Goal: Task Accomplishment & Management: Use online tool/utility

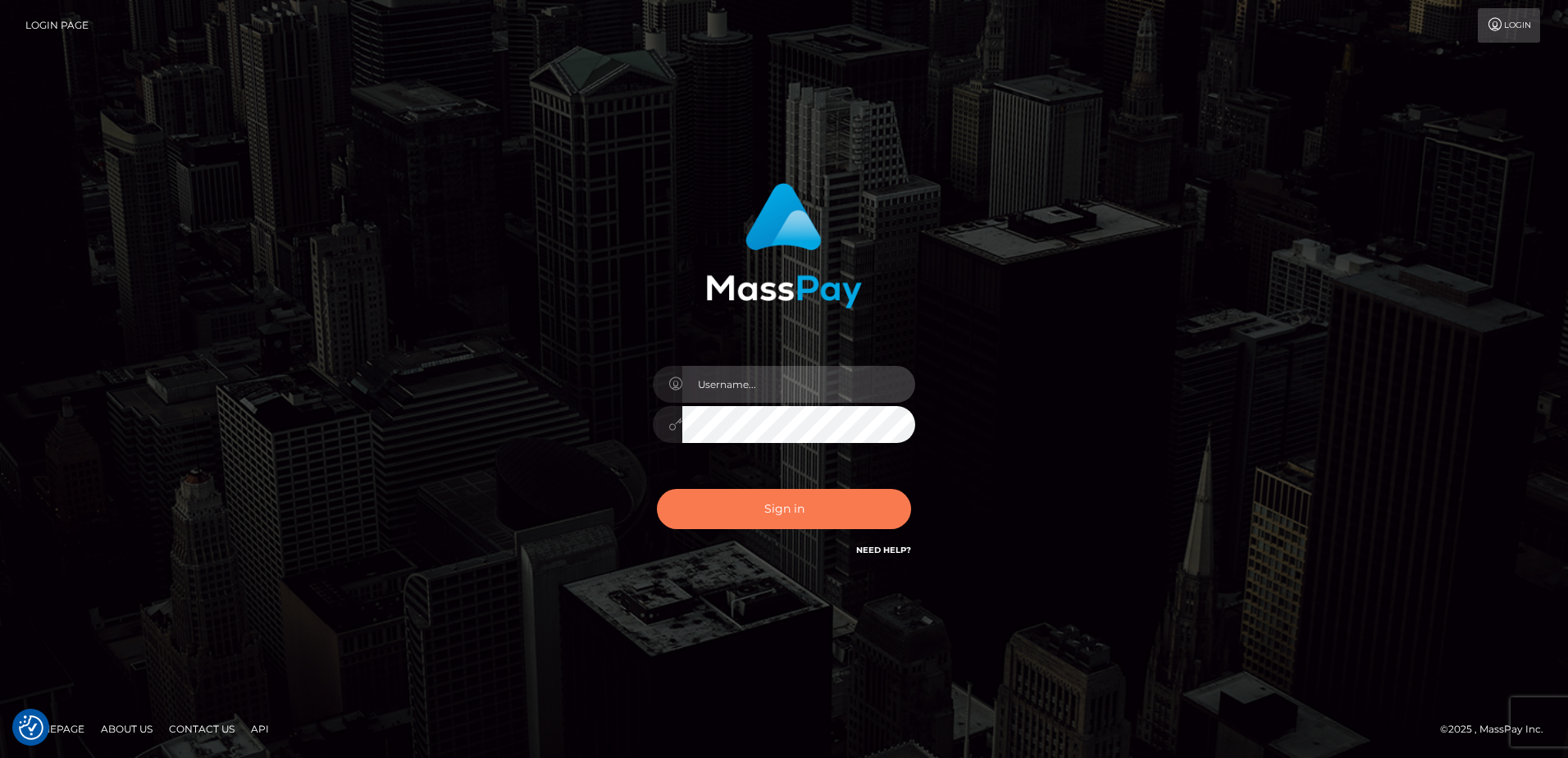
type input "Dan"
click at [796, 519] on button "Sign in" at bounding box center [784, 509] width 254 height 40
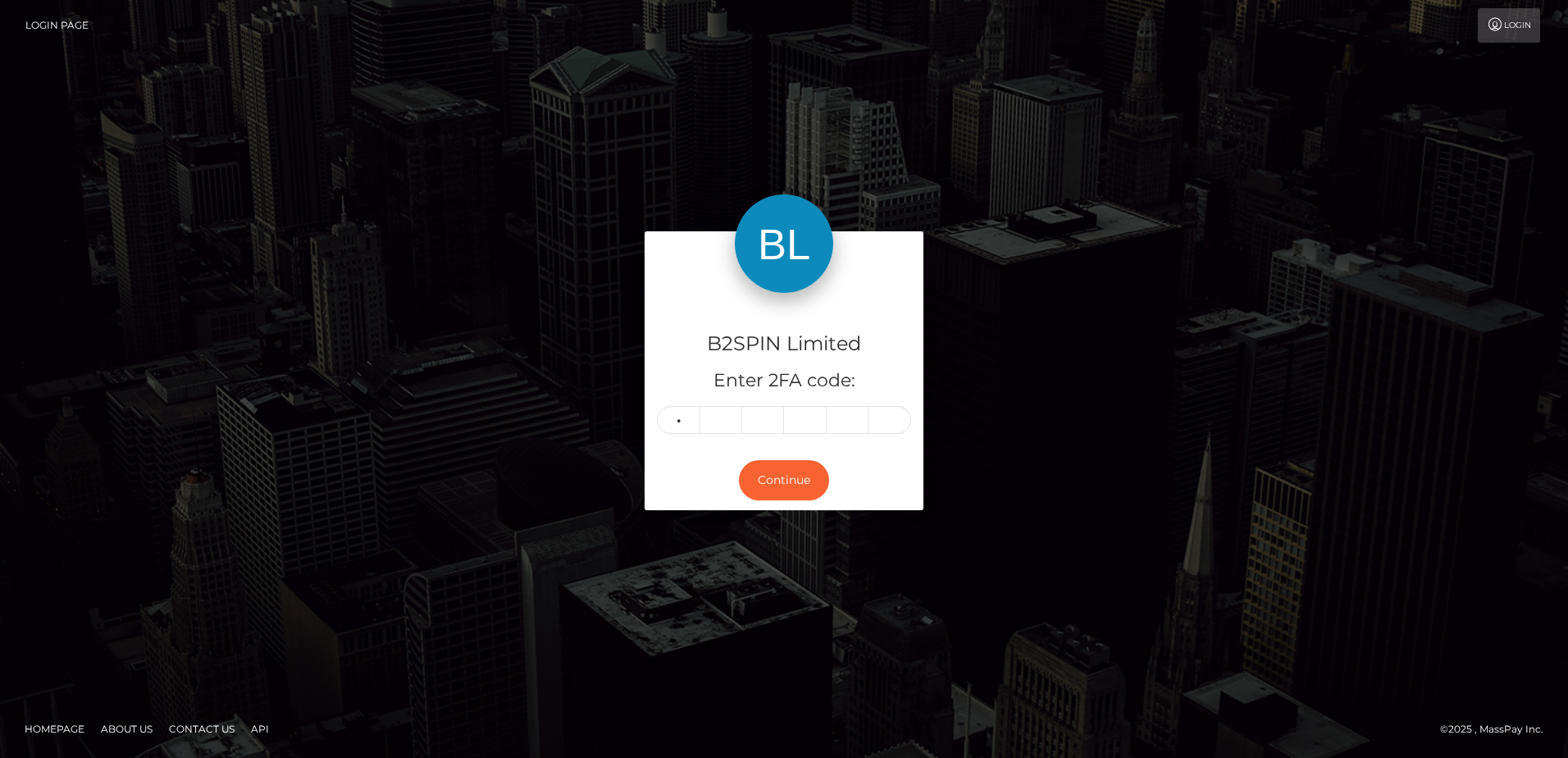
type input "0"
type input "9"
type input "0"
type input "5"
type input "7"
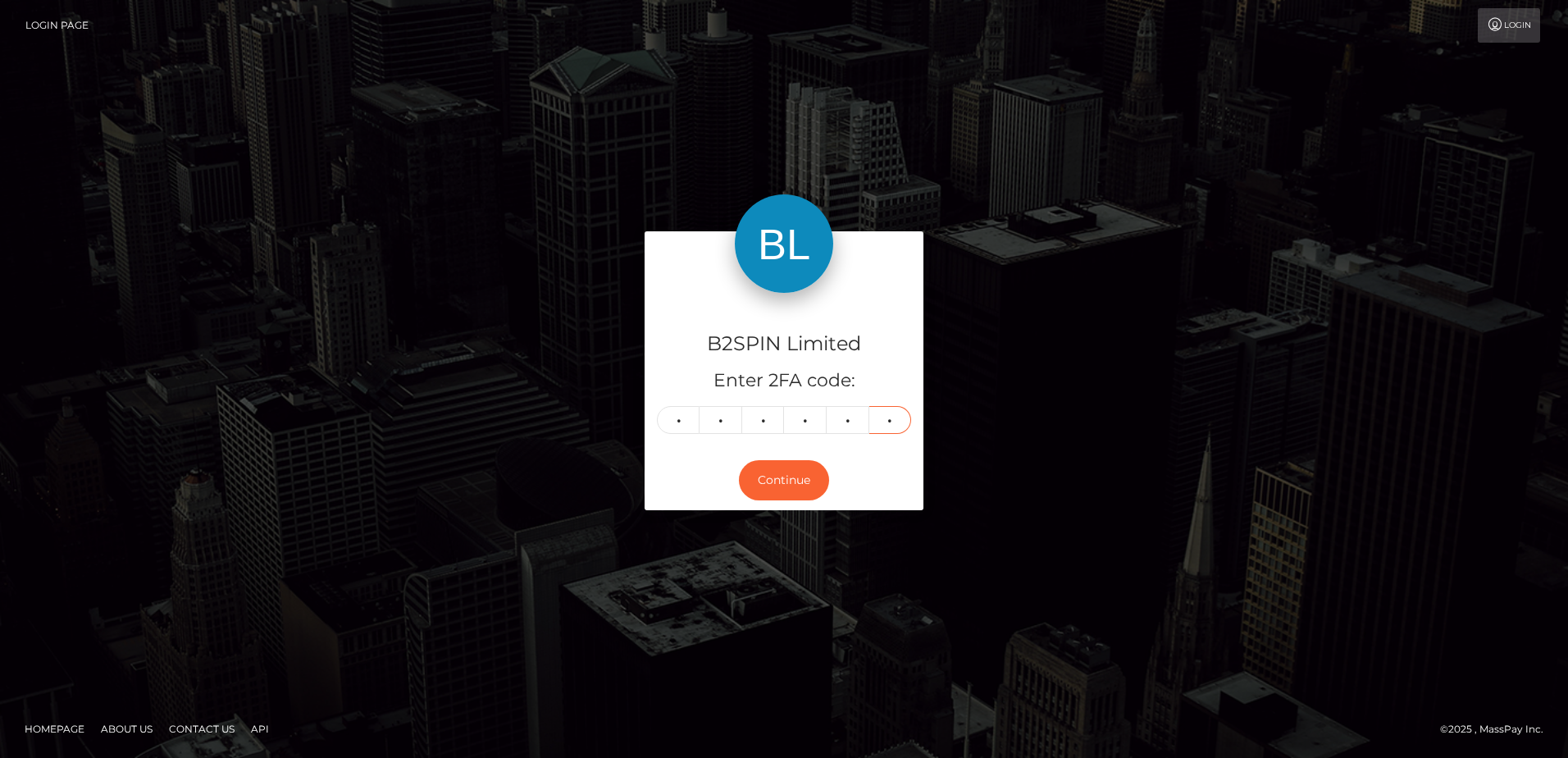
type input "6"
click at [439, 420] on div "B2SPIN Limited Enter 2FA code: 0 9 0 5 7 6 090576 Continue" at bounding box center [784, 378] width 935 height 294
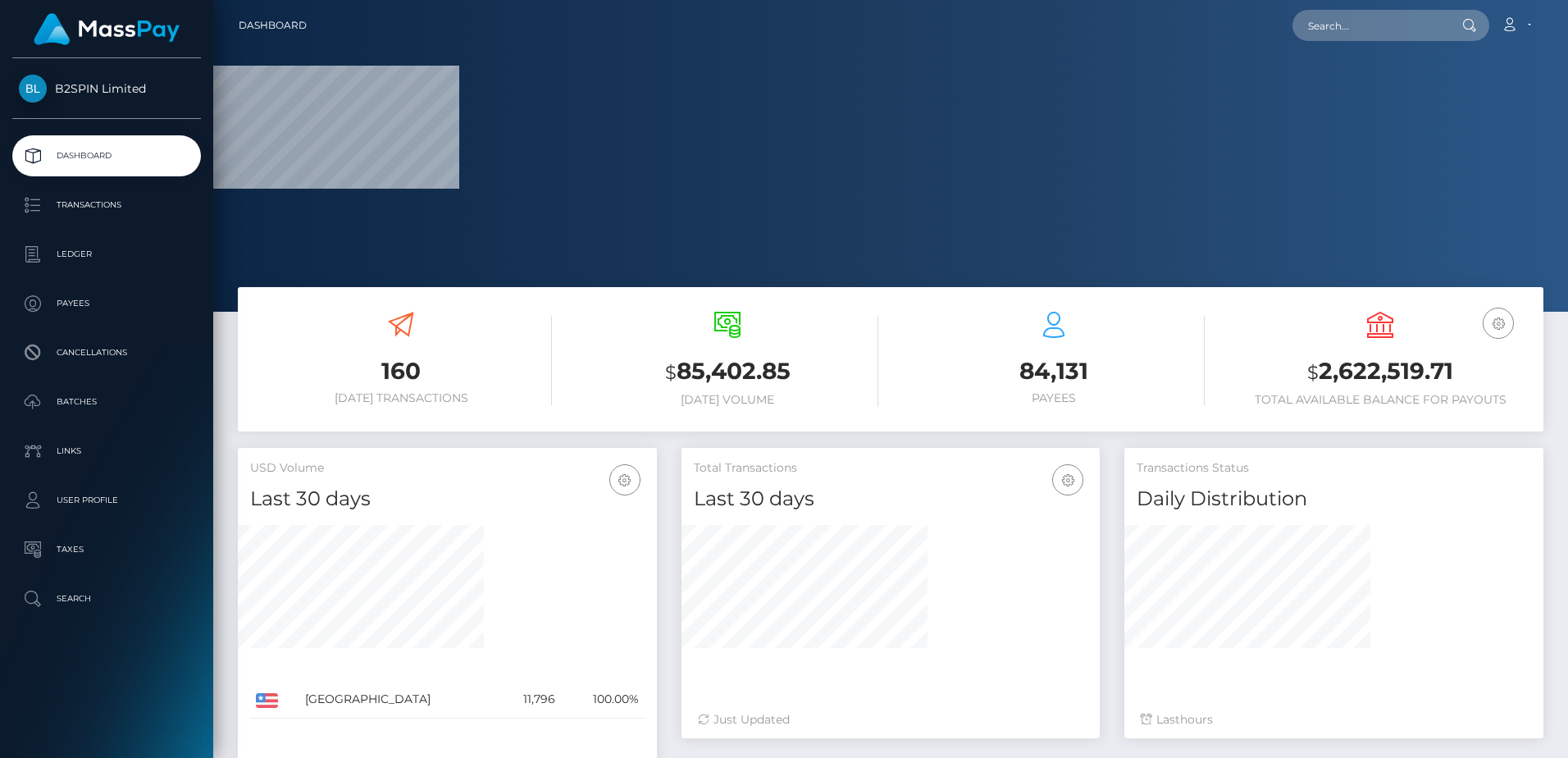
click at [1334, 378] on h3 "$ 2,622,519.71" at bounding box center [1380, 371] width 302 height 33
copy h3 "2,622,519.71"
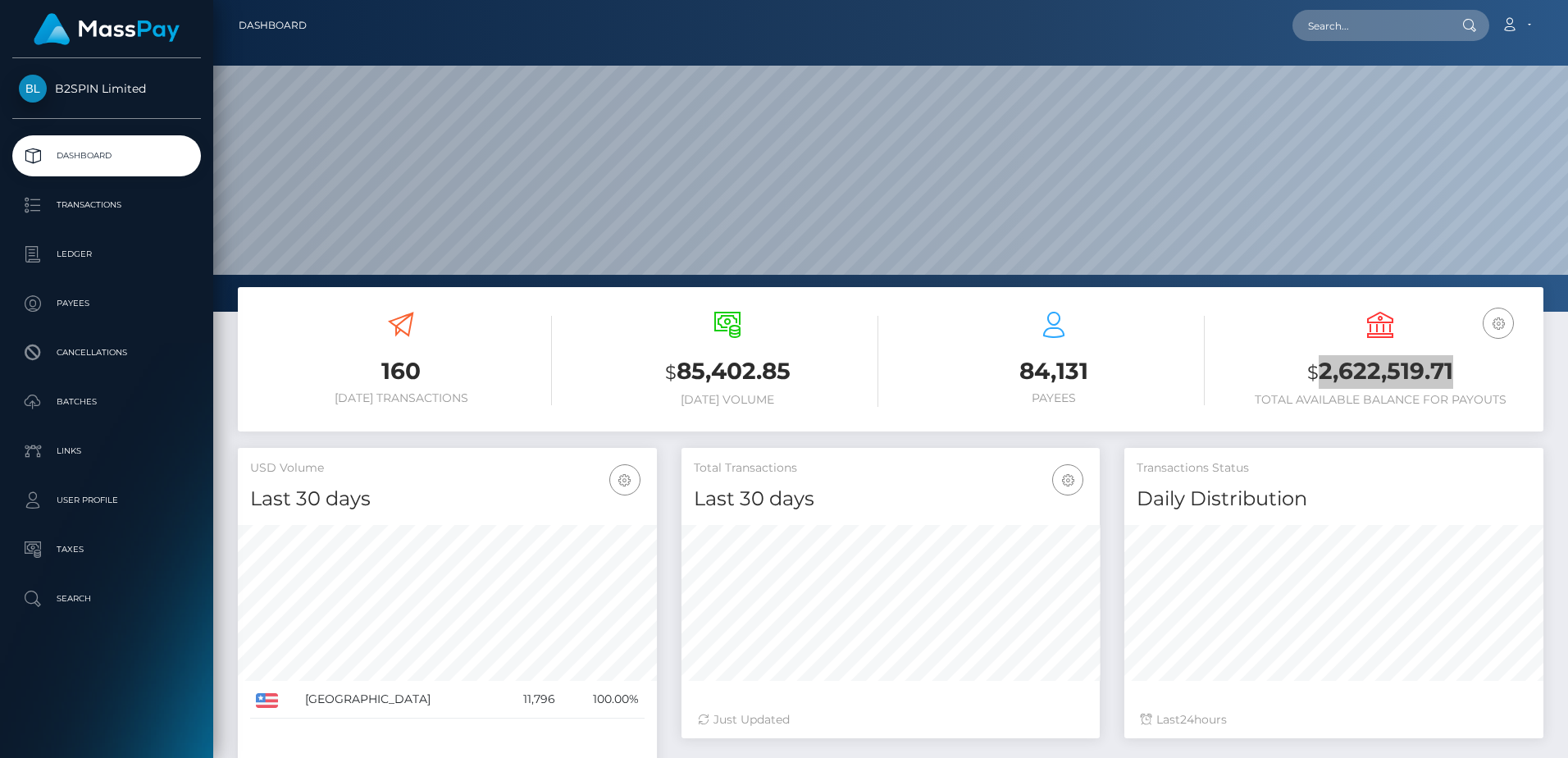
scroll to position [291, 418]
